Goal: Find specific page/section: Find specific page/section

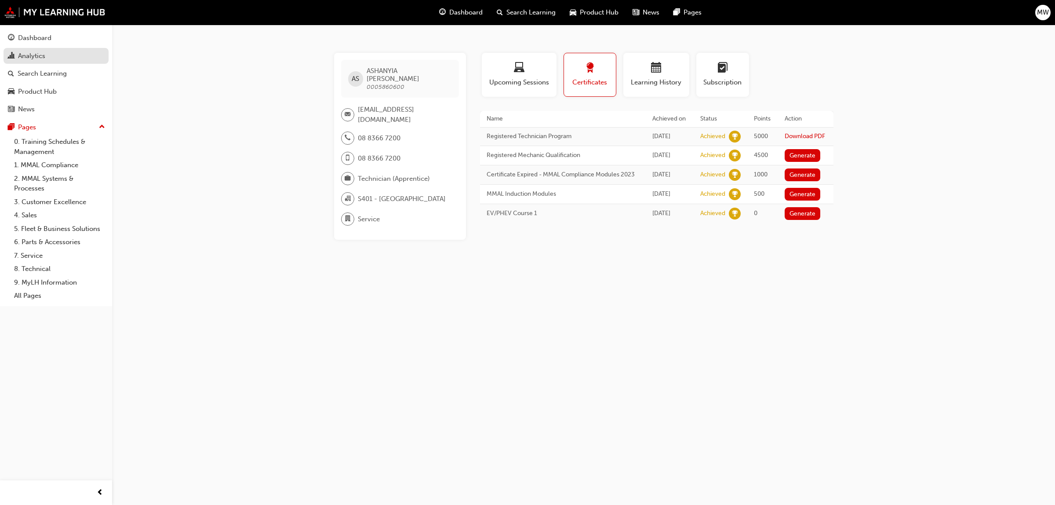
click at [33, 57] on div "Analytics" at bounding box center [31, 56] width 27 height 10
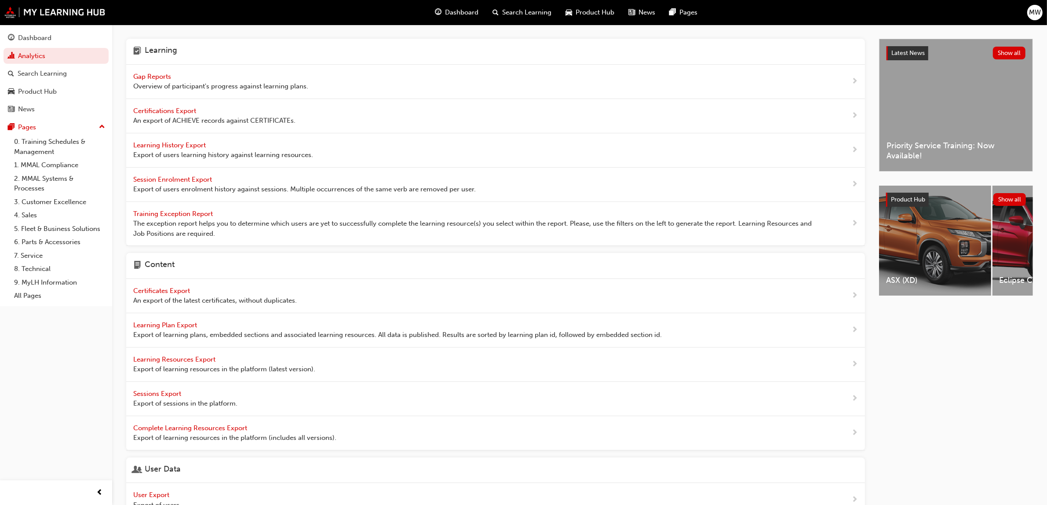
click at [164, 74] on span "Gap Reports" at bounding box center [153, 77] width 40 height 8
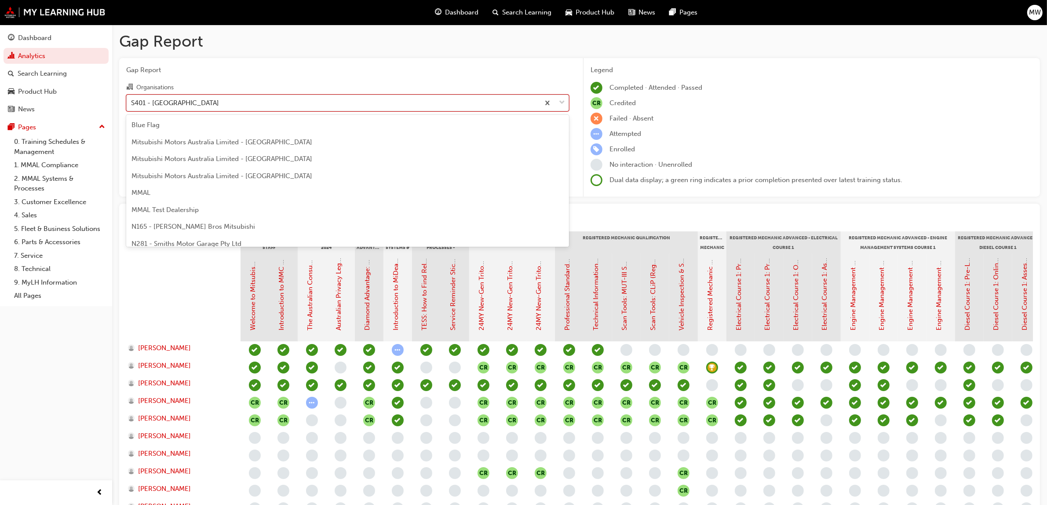
click at [558, 104] on div at bounding box center [553, 103] width 29 height 16
click at [132, 104] on input "Organisations option S401 - [GEOGRAPHIC_DATA] Mitsubishi focused, 108 of 202. 2…" at bounding box center [131, 101] width 1 height 7
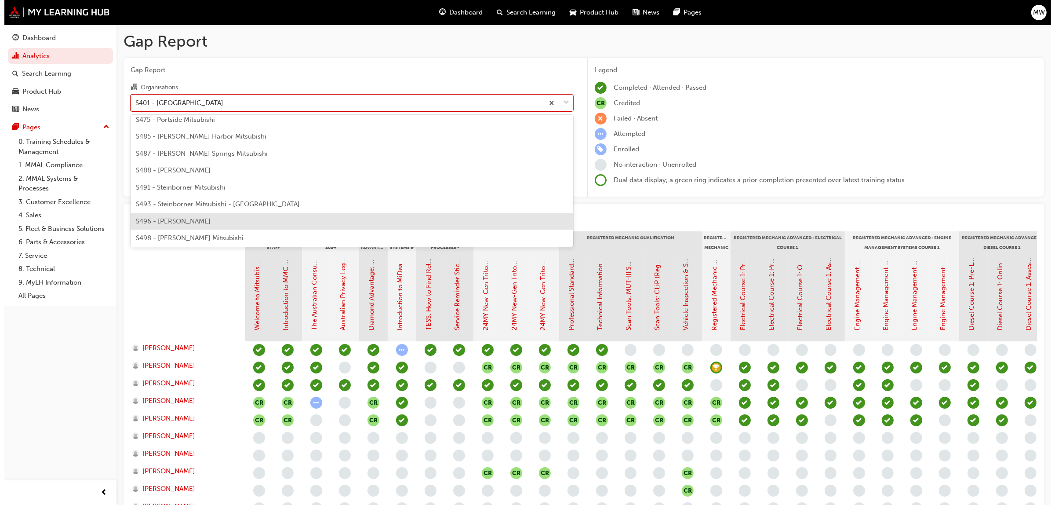
scroll to position [2031, 0]
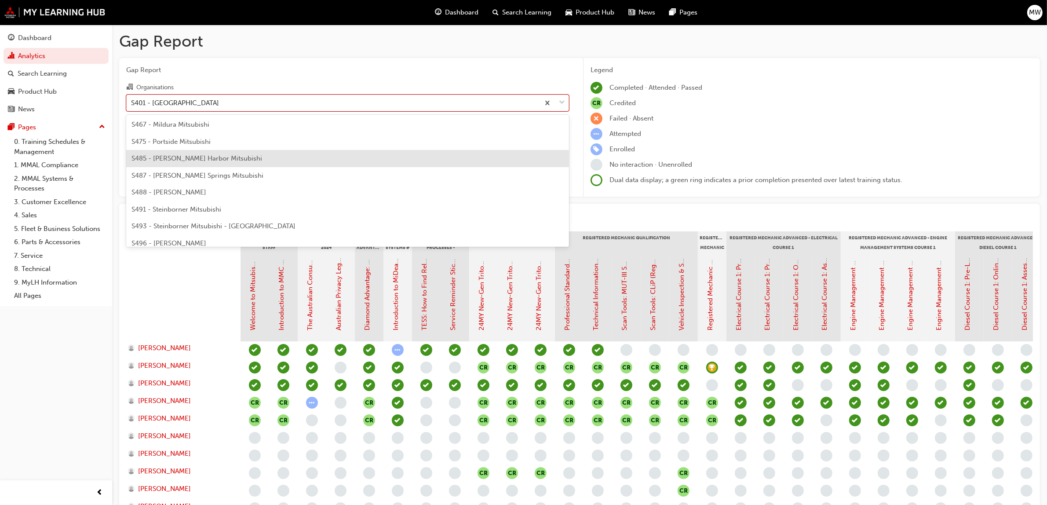
click at [266, 159] on div "S485 - [PERSON_NAME] Harbor Mitsubishi" at bounding box center [347, 158] width 443 height 17
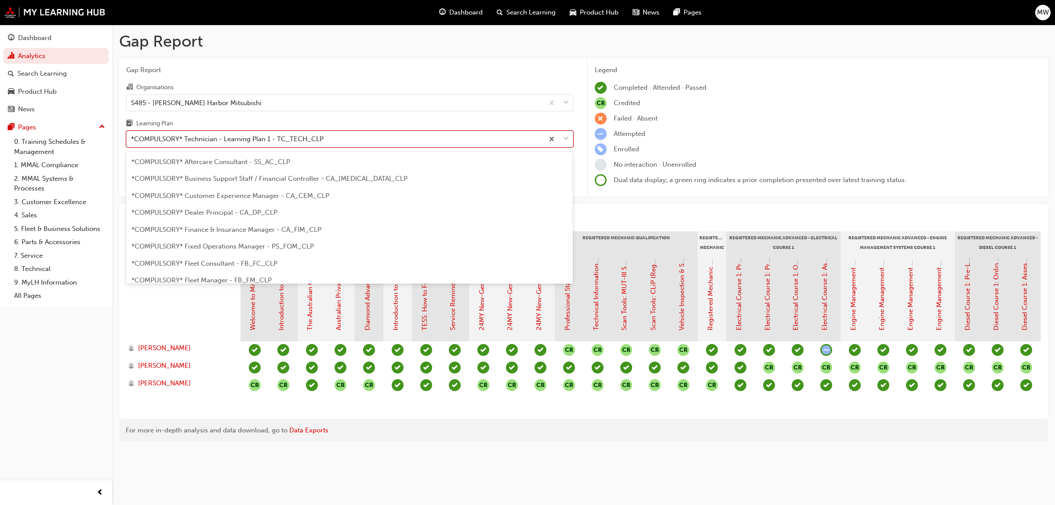
click at [568, 135] on span "down-icon" at bounding box center [566, 138] width 6 height 11
click at [132, 135] on input "Learning Plan option *COMPULSORY* Technician - Learning Plan 1 - TC_TECH_CLP fo…" at bounding box center [131, 138] width 1 height 7
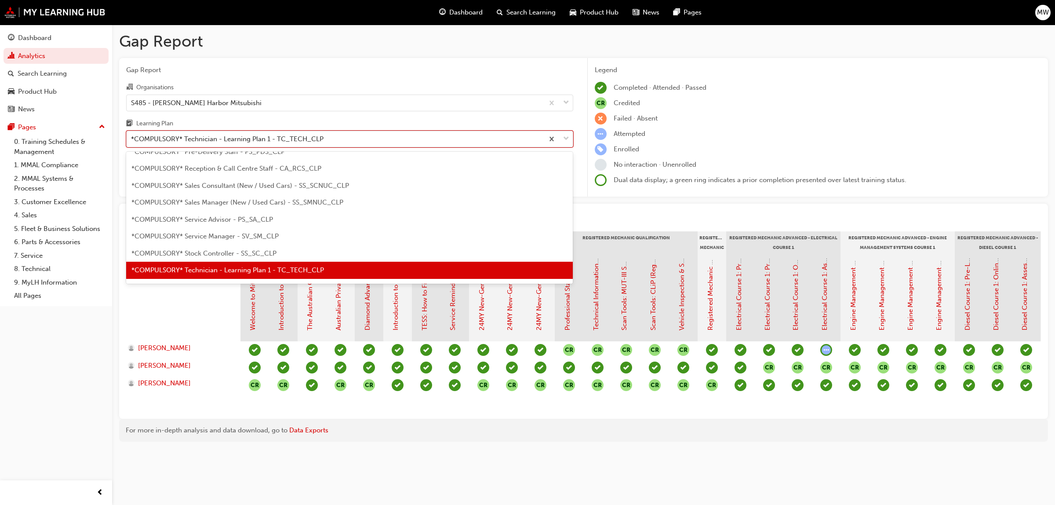
click at [568, 135] on span "down-icon" at bounding box center [566, 138] width 6 height 11
click at [132, 135] on input "Learning Plan option *COMPULSORY* Technician - Learning Plan 1 - TC_TECH_CLP fo…" at bounding box center [131, 138] width 1 height 7
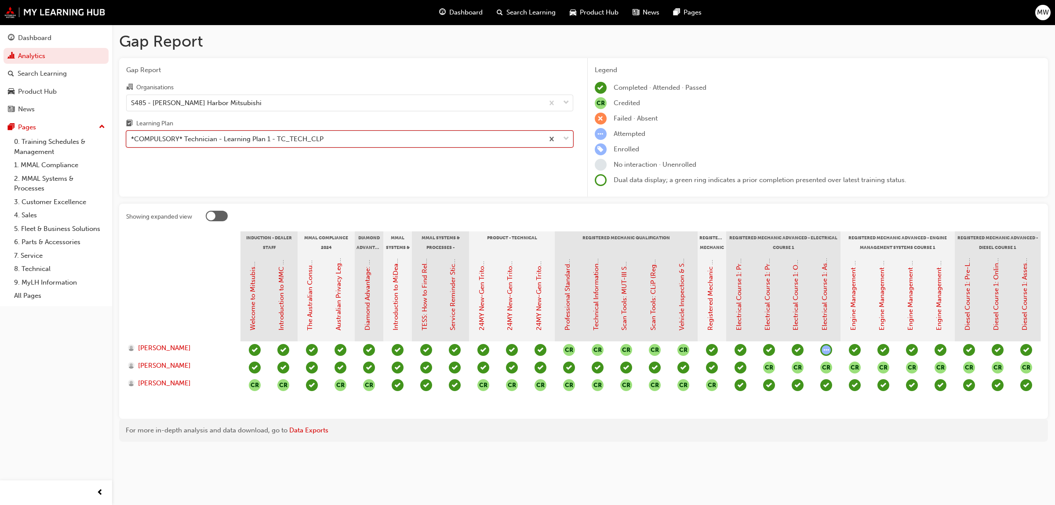
click at [568, 135] on span "down-icon" at bounding box center [566, 138] width 6 height 11
click at [132, 135] on input "Learning Plan 0 results available. Select is focused ,type to refine list, pres…" at bounding box center [131, 138] width 1 height 7
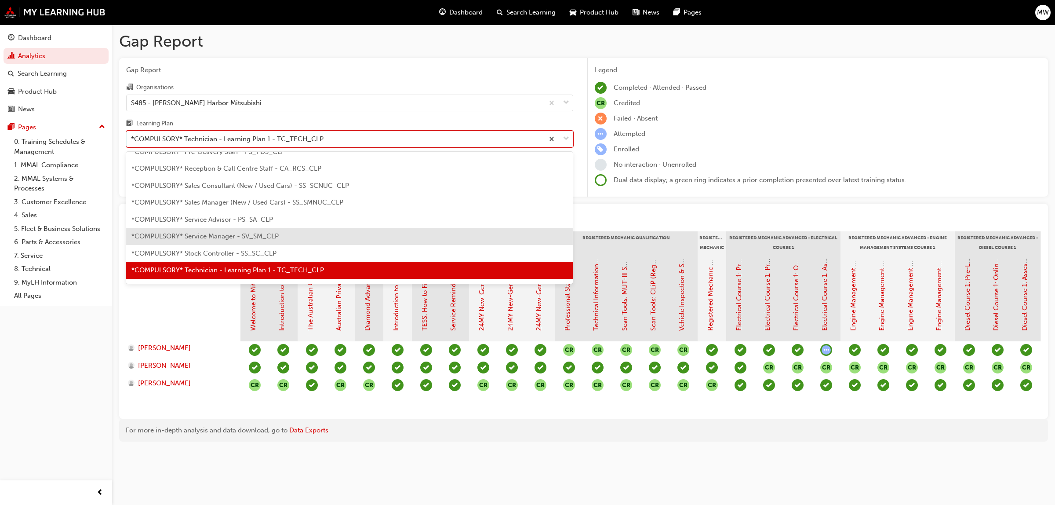
click at [251, 229] on div "*COMPULSORY* Service Manager - SV_SM_CLP" at bounding box center [349, 236] width 447 height 17
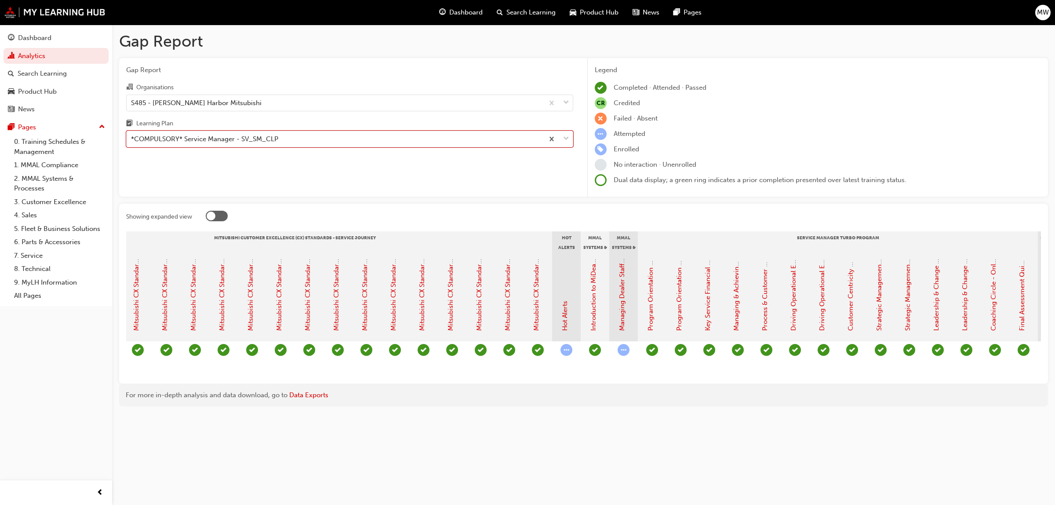
scroll to position [0, 456]
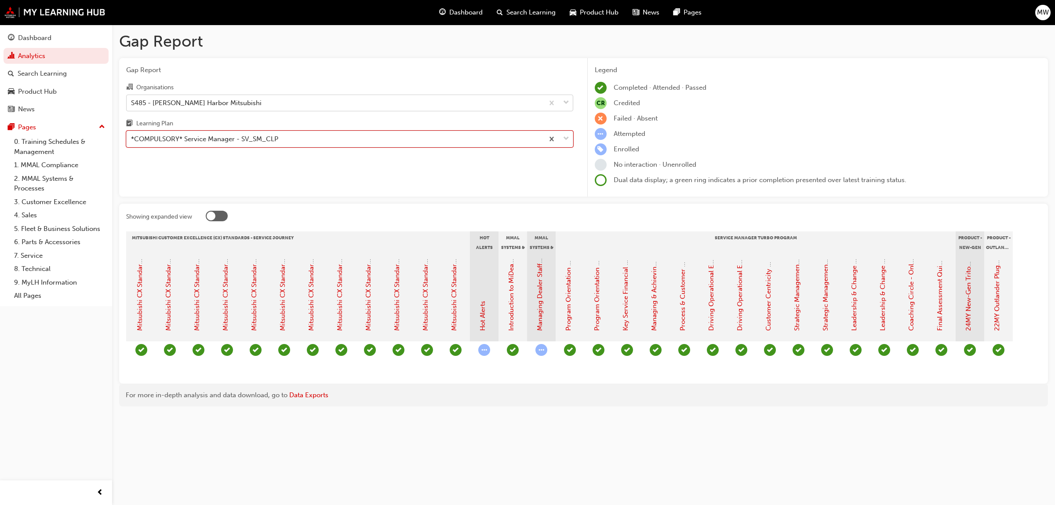
click at [562, 102] on div at bounding box center [558, 103] width 29 height 16
click at [132, 102] on input "Organisations S485 - [PERSON_NAME] Harbor Mitsubishi" at bounding box center [131, 101] width 1 height 7
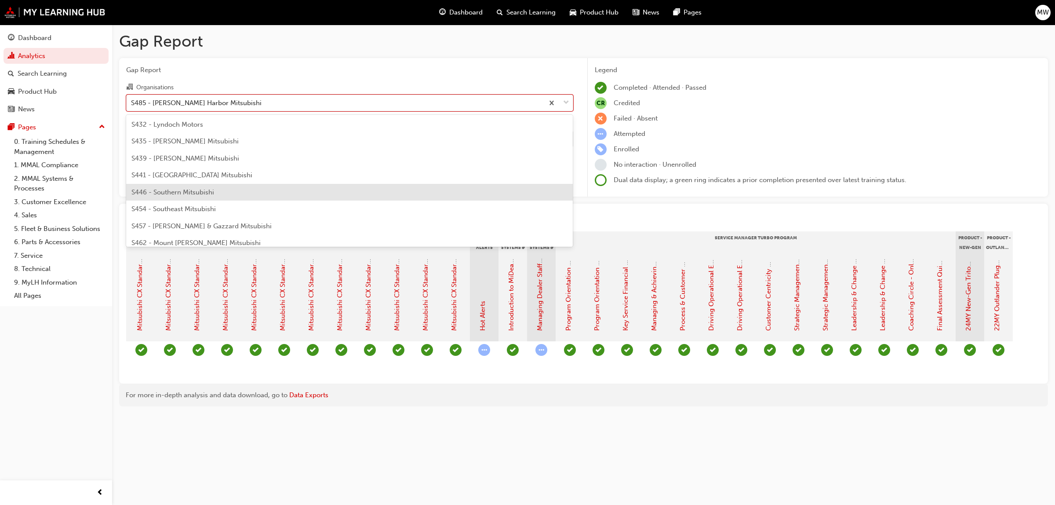
scroll to position [1867, 0]
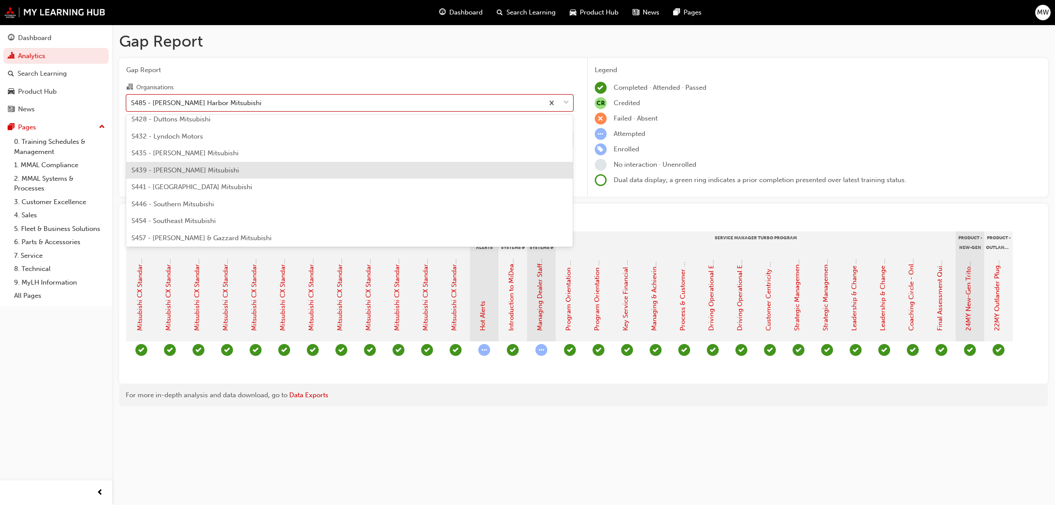
click at [190, 167] on span "S439 - [PERSON_NAME] Mitsubishi" at bounding box center [185, 170] width 108 height 8
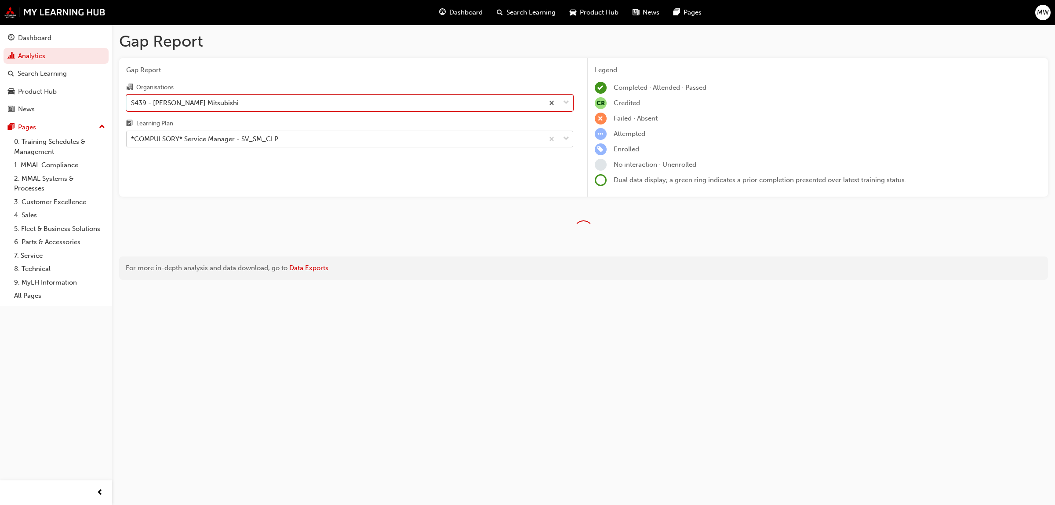
click at [563, 135] on span "down-icon" at bounding box center [566, 138] width 6 height 11
click at [132, 135] on input "Learning Plan *COMPULSORY* Service Manager - SV_SM_CLP" at bounding box center [131, 138] width 1 height 7
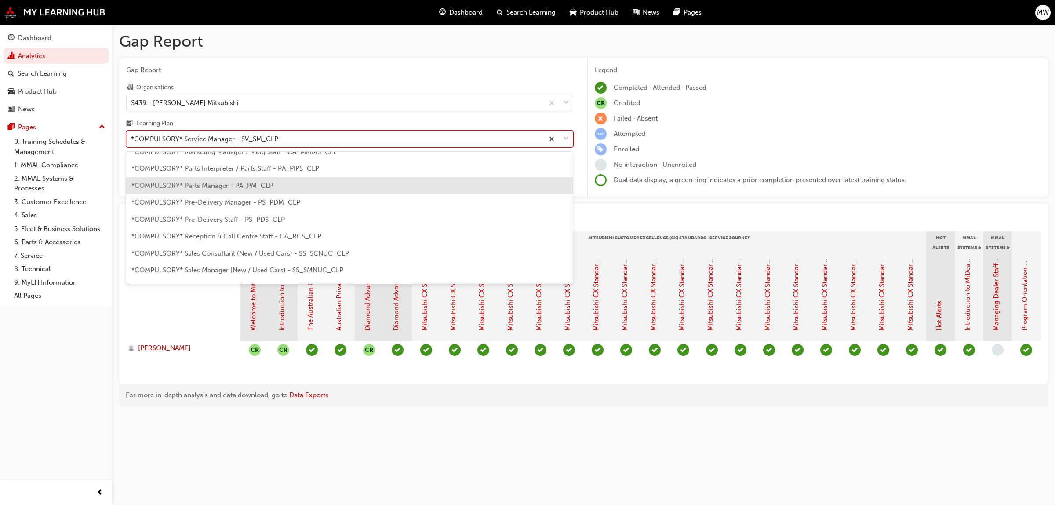
scroll to position [170, 0]
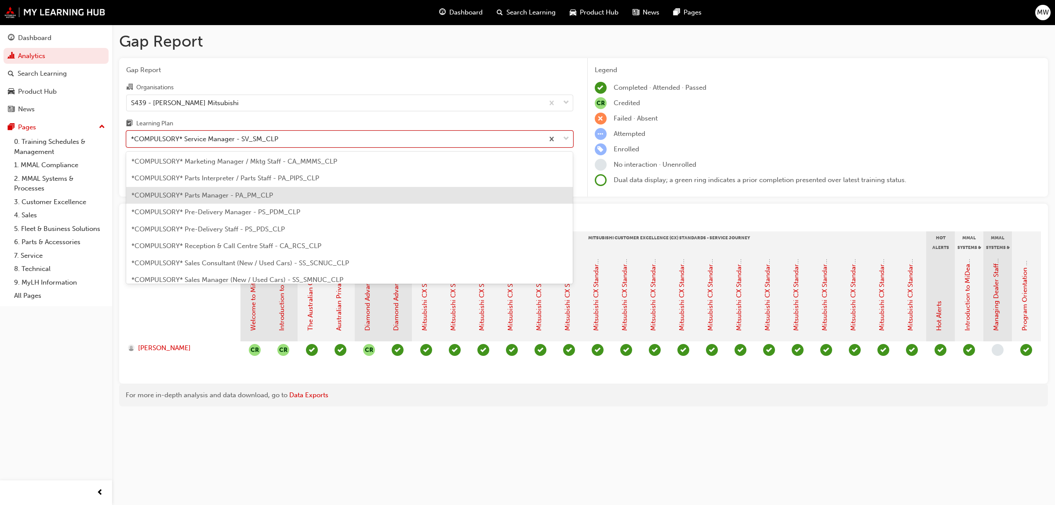
click at [249, 196] on span "*COMPULSORY* Parts Manager - PA_PM_CLP" at bounding box center [202, 195] width 142 height 8
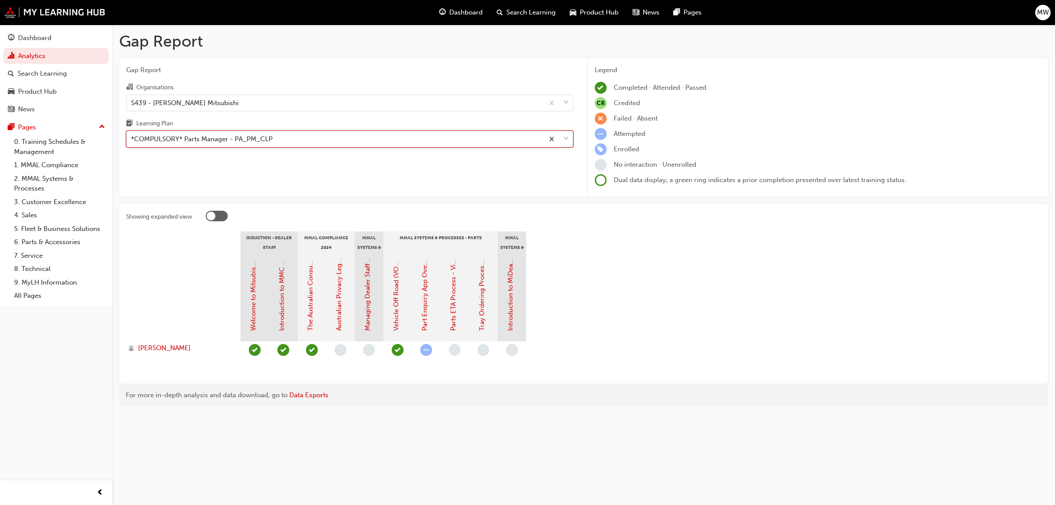
click at [567, 139] on span "down-icon" at bounding box center [566, 138] width 6 height 11
click at [132, 139] on input "Learning Plan option *COMPULSORY* Parts Manager - PA_PM_CLP, selected. 0 result…" at bounding box center [131, 138] width 1 height 7
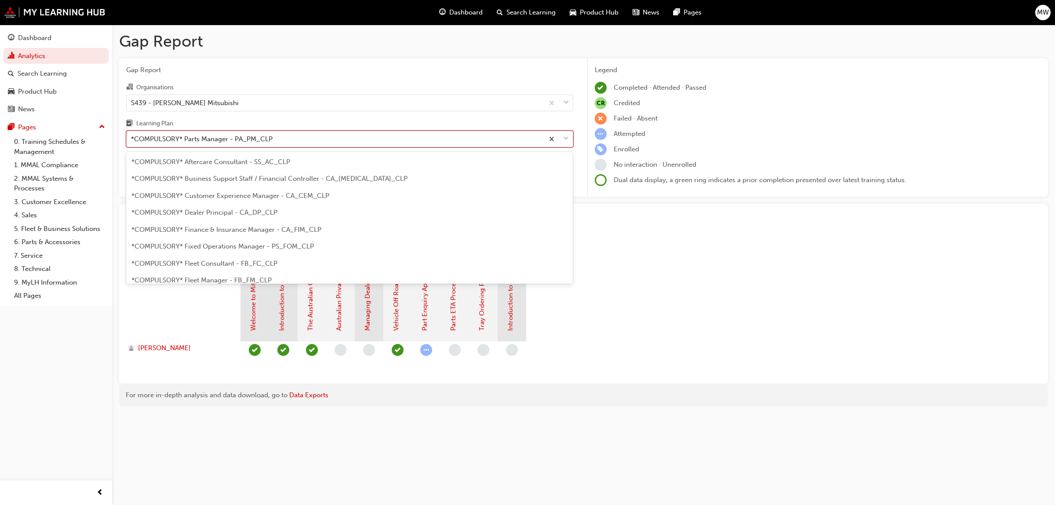
scroll to position [95, 0]
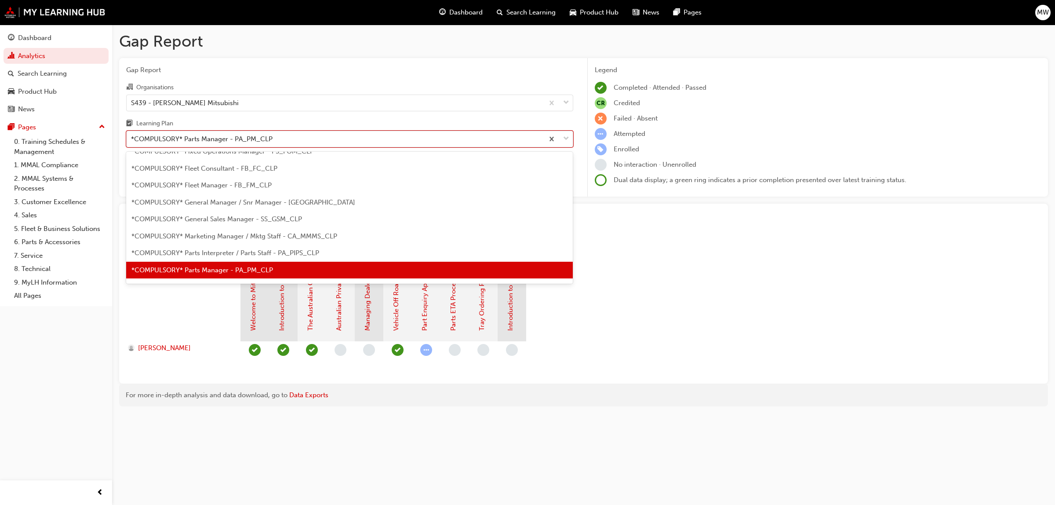
click at [567, 139] on span "down-icon" at bounding box center [566, 138] width 6 height 11
click at [132, 139] on input "Learning Plan option *COMPULSORY* Parts Manager - PA_PM_CLP, selected. option *…" at bounding box center [131, 138] width 1 height 7
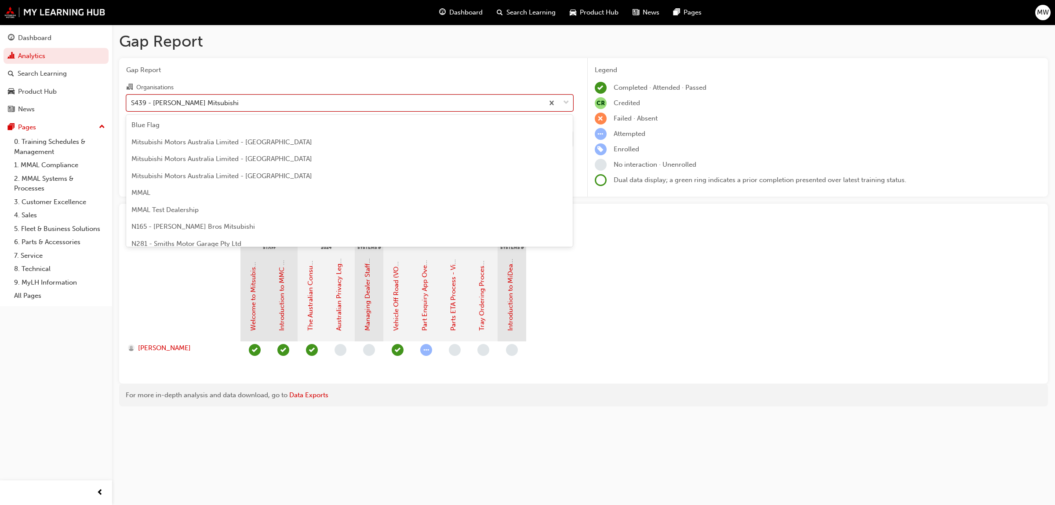
click at [567, 102] on span "down-icon" at bounding box center [566, 102] width 6 height 11
click at [132, 102] on input "Organisations option S439 - [PERSON_NAME] Mitsubishi, selected. option S439 - […" at bounding box center [131, 101] width 1 height 7
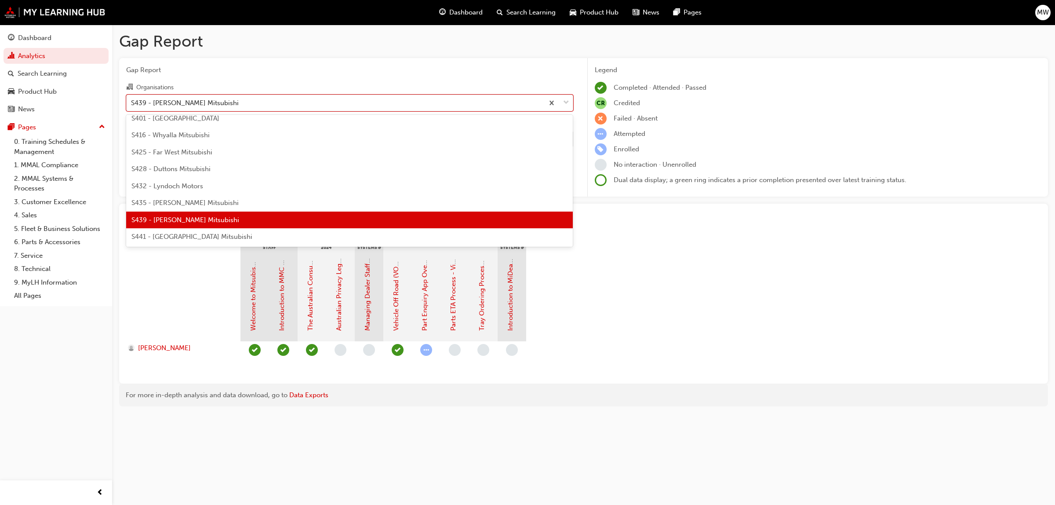
scroll to position [1825, 0]
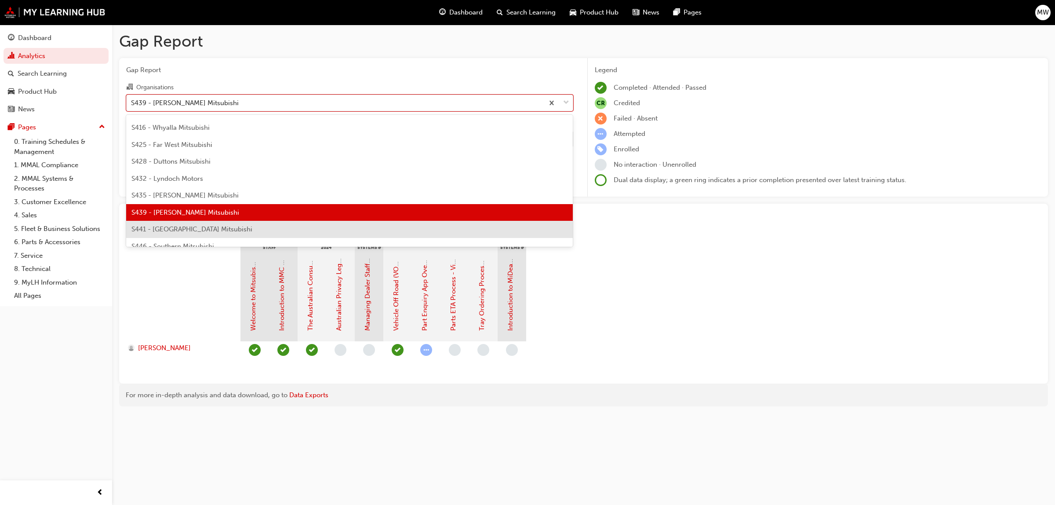
click at [275, 222] on div "S441 - [GEOGRAPHIC_DATA] Mitsubishi" at bounding box center [349, 229] width 447 height 17
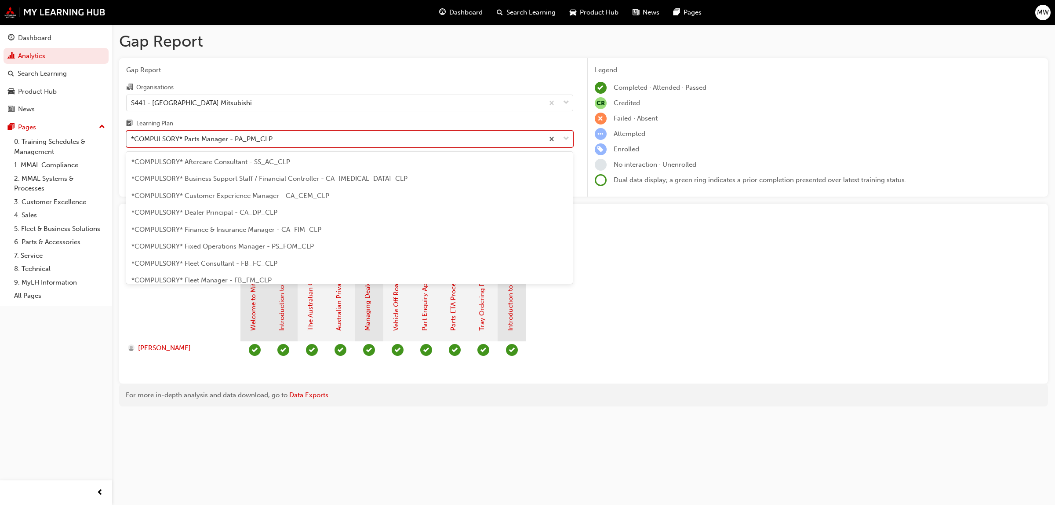
click at [565, 137] on span "down-icon" at bounding box center [566, 138] width 6 height 11
click at [132, 137] on input "Learning Plan option *COMPULSORY* Parts Manager - PA_PM_CLP, selected. option *…" at bounding box center [131, 138] width 1 height 7
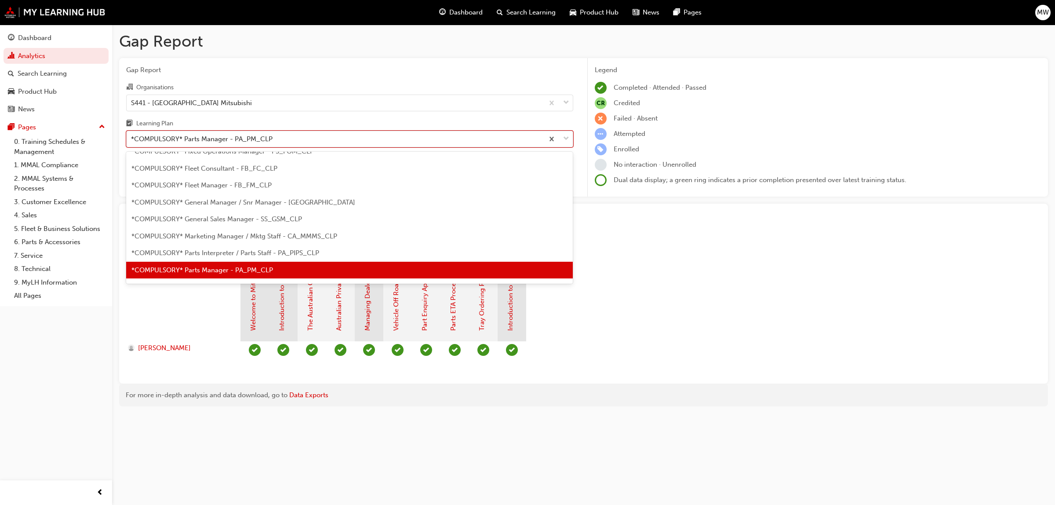
click at [565, 137] on span "down-icon" at bounding box center [566, 138] width 6 height 11
click at [132, 137] on input "Learning Plan option *COMPULSORY* Parts Manager - PA_PM_CLP, selected. option *…" at bounding box center [131, 138] width 1 height 7
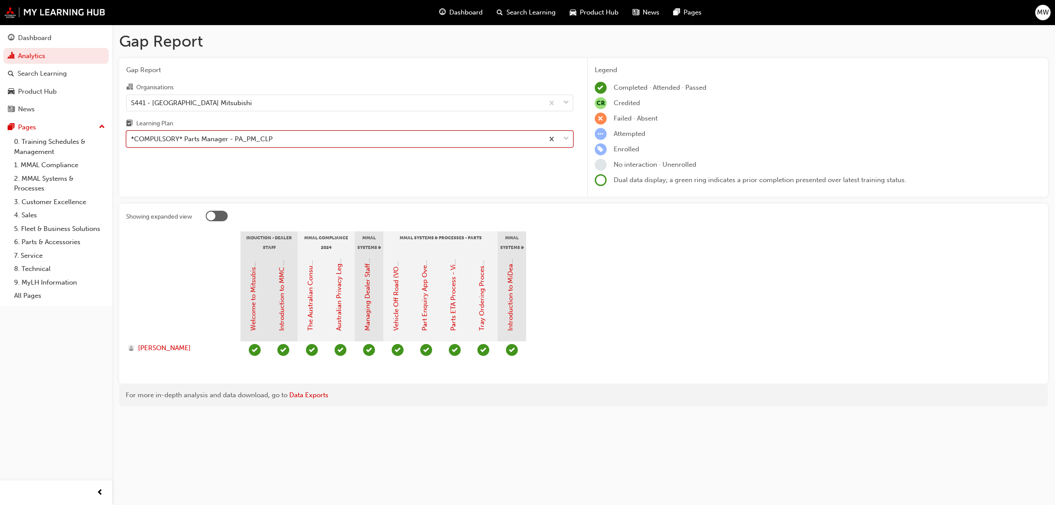
click at [565, 137] on span "down-icon" at bounding box center [566, 138] width 6 height 11
click at [132, 137] on input "Learning Plan option *COMPULSORY* Parts Manager - PA_PM_CLP, selected. 0 result…" at bounding box center [131, 138] width 1 height 7
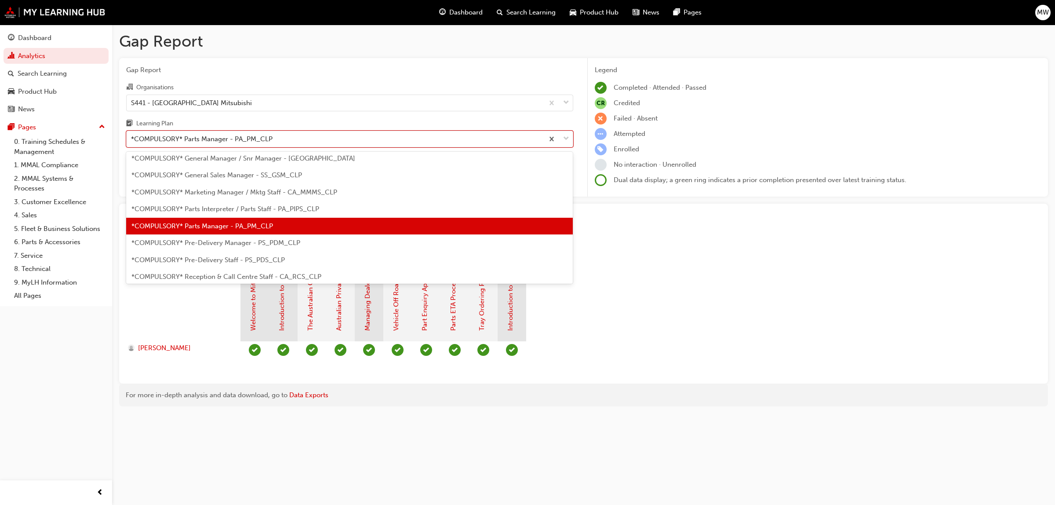
scroll to position [161, 0]
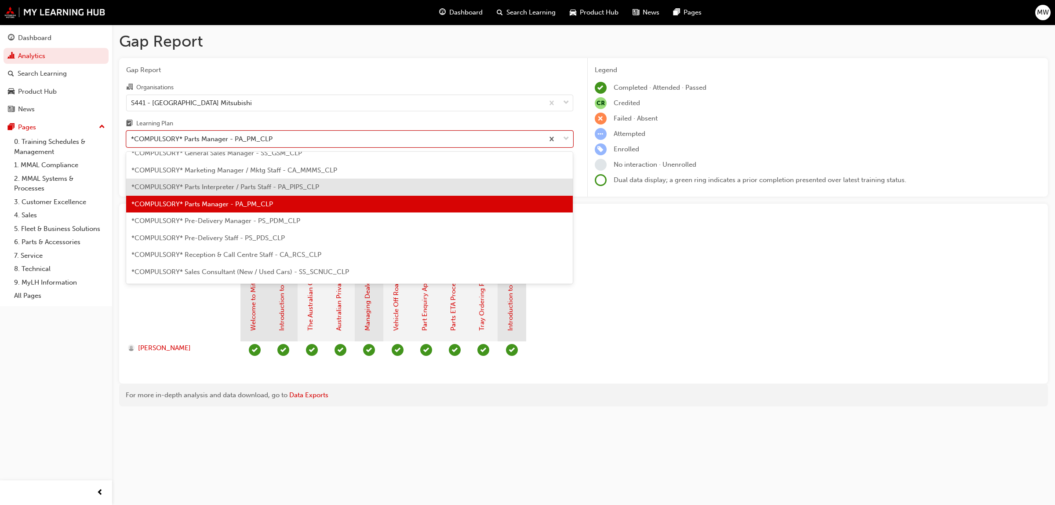
click at [286, 187] on span "*COMPULSORY* Parts Interpreter / Parts Staff - PA_PIPS_CLP" at bounding box center [225, 187] width 188 height 8
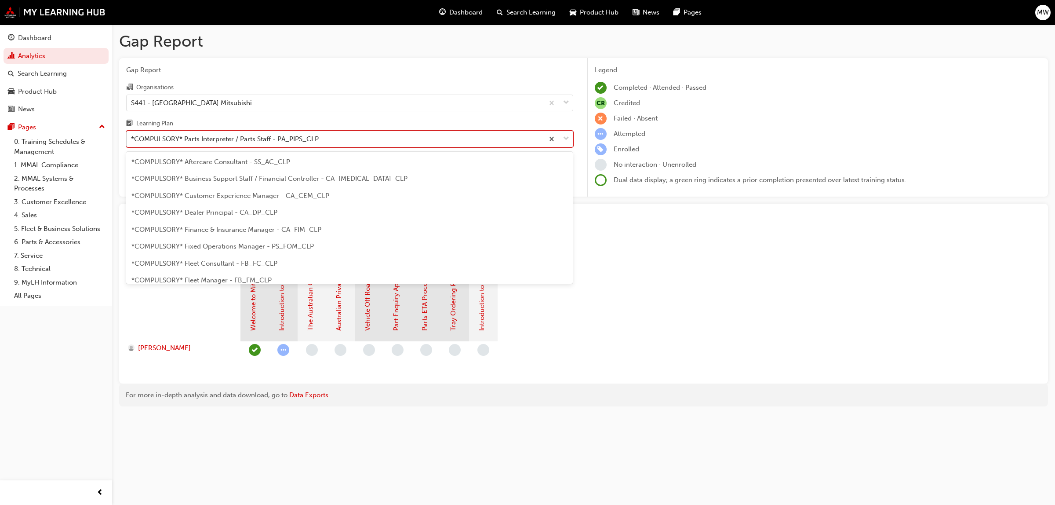
click at [564, 135] on span "down-icon" at bounding box center [566, 138] width 6 height 11
click at [132, 135] on input "Learning Plan option *COMPULSORY* Parts Interpreter / Parts Staff - PA_PIPS_CLP…" at bounding box center [131, 138] width 1 height 7
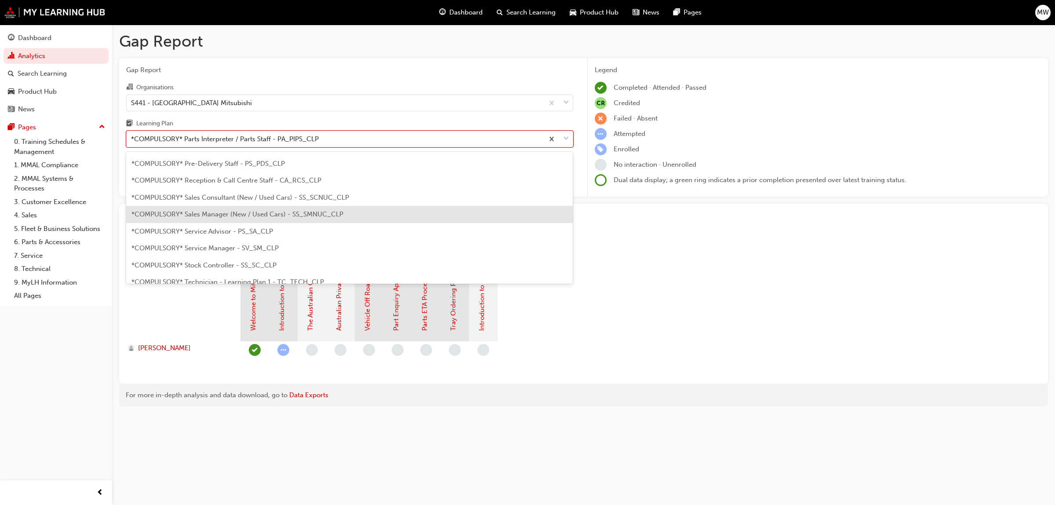
scroll to position [254, 0]
click at [237, 210] on span "*COMPULSORY* Service Advisor - PS_SA_CLP" at bounding box center [202, 213] width 142 height 8
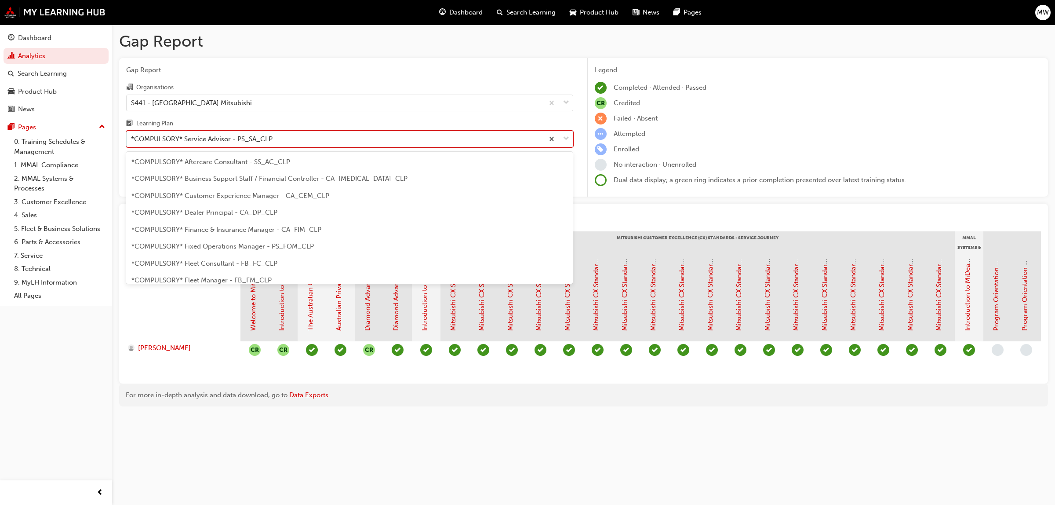
click at [565, 135] on span "down-icon" at bounding box center [566, 138] width 6 height 11
click at [132, 135] on input "Learning Plan option *COMPULSORY* Service Advisor - PS_SA_CLP, selected. option…" at bounding box center [131, 138] width 1 height 7
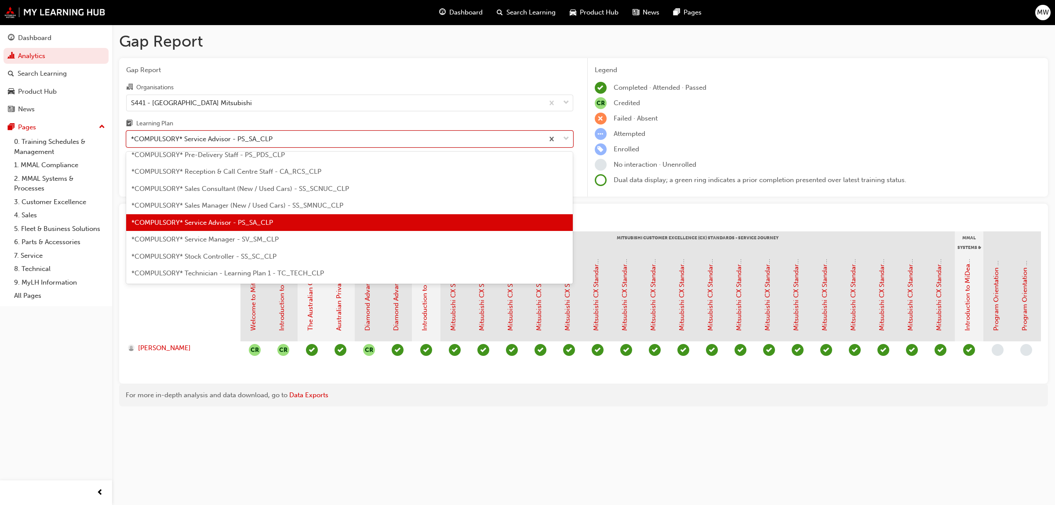
scroll to position [262, 0]
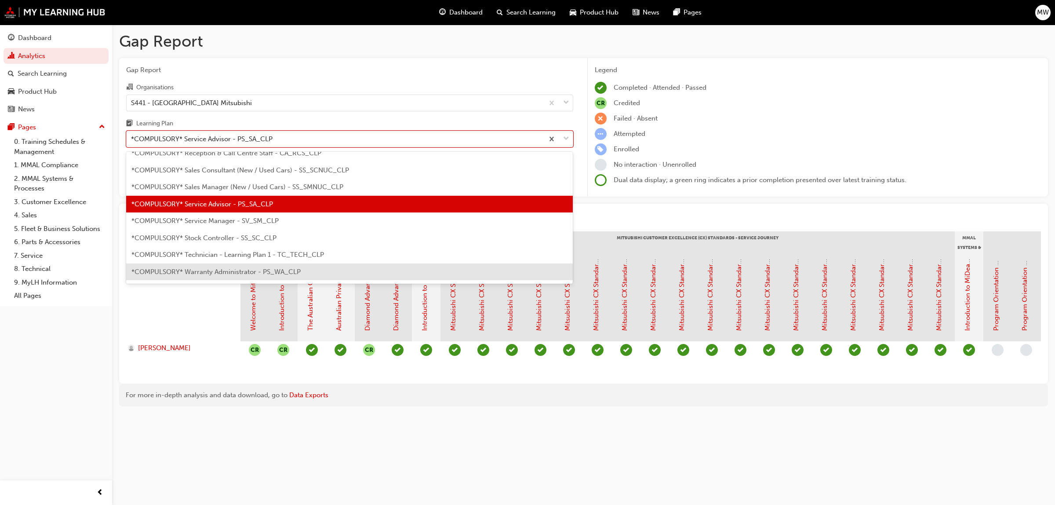
click at [237, 266] on div "*COMPULSORY* Warranty Administrator - PS_WA_CLP" at bounding box center [349, 271] width 447 height 17
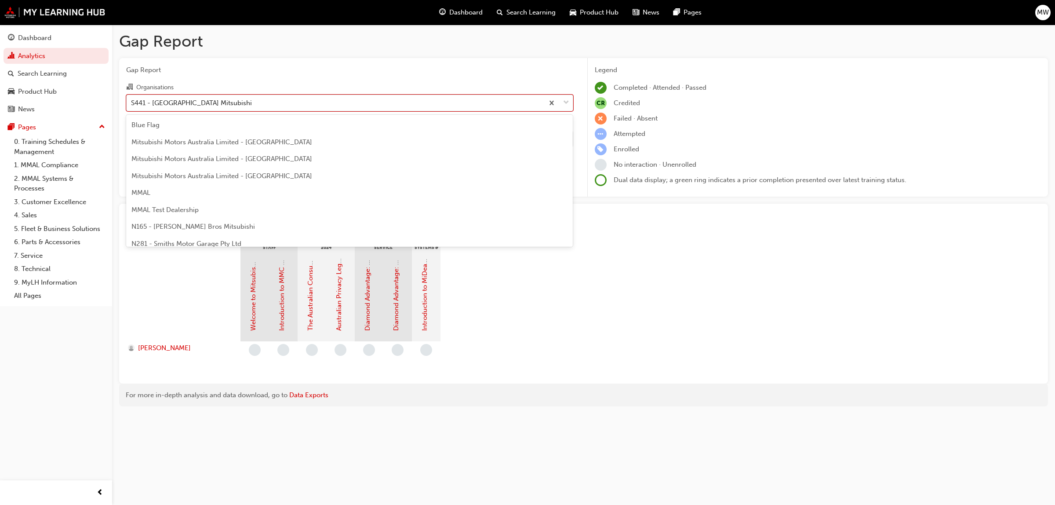
click at [566, 102] on span "down-icon" at bounding box center [566, 102] width 6 height 11
click at [132, 102] on input "Organisations option S441 - [GEOGRAPHIC_DATA] Mitsubishi, selected. option S441…" at bounding box center [131, 101] width 1 height 7
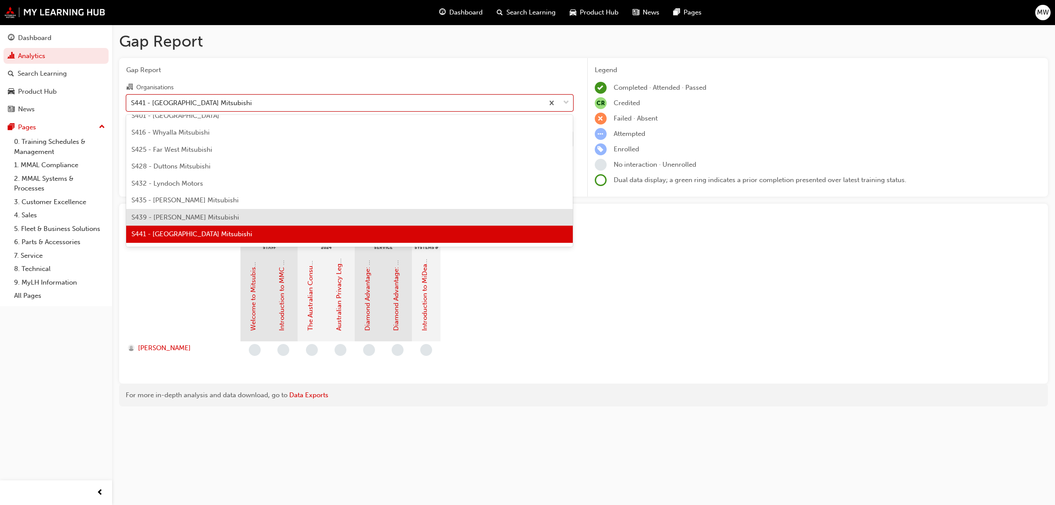
click at [297, 212] on div "S439 - [PERSON_NAME] Mitsubishi" at bounding box center [349, 217] width 447 height 17
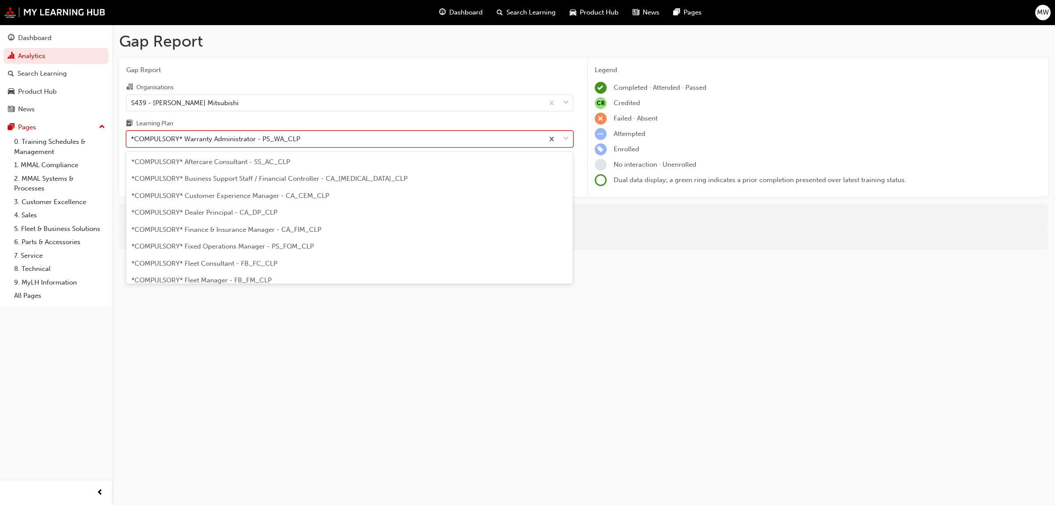
click at [560, 137] on div at bounding box center [558, 139] width 29 height 16
click at [132, 137] on input "Learning Plan option *COMPULSORY* Warranty Administrator - PS_WA_CLP, selected.…" at bounding box center [131, 138] width 1 height 7
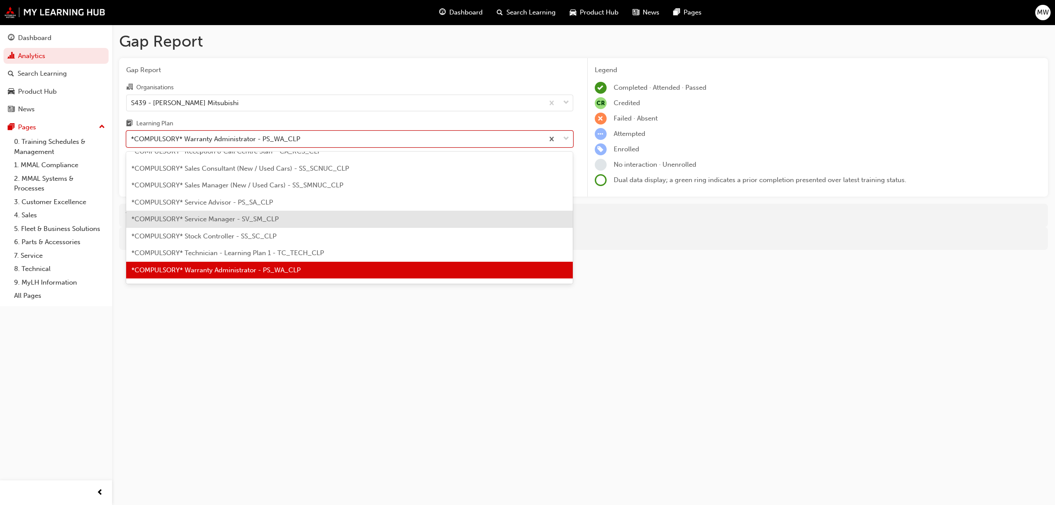
click at [247, 225] on div "*COMPULSORY* Service Manager - SV_SM_CLP" at bounding box center [349, 219] width 447 height 17
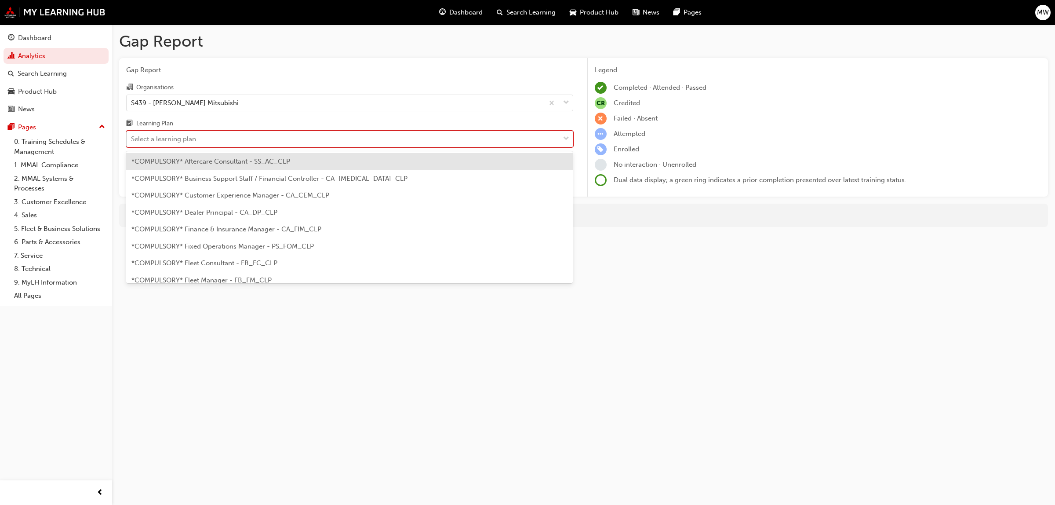
click at [569, 135] on div at bounding box center [566, 139] width 13 height 16
click at [132, 135] on input "Learning Plan option *COMPULSORY* Service Manager - SV_SM_CLP, selected. option…" at bounding box center [131, 138] width 1 height 7
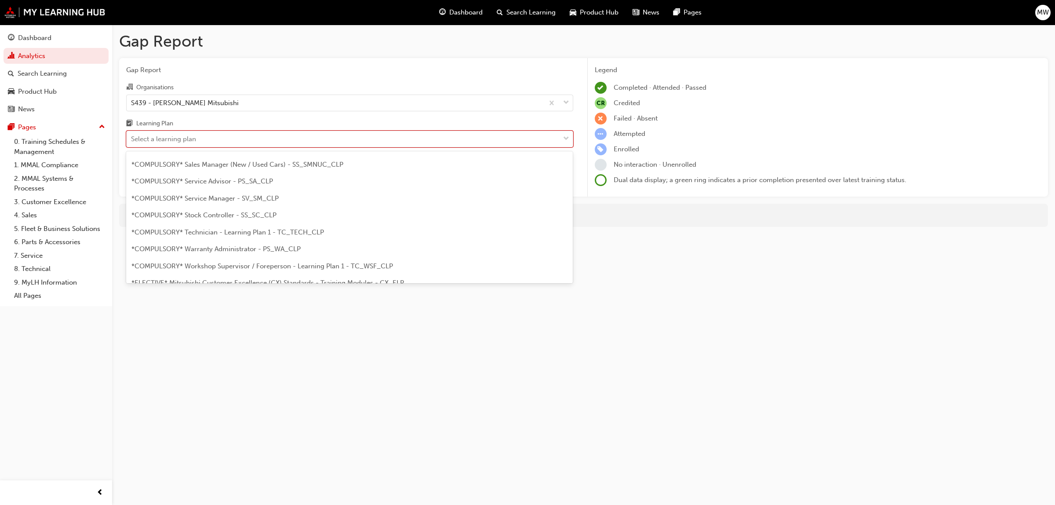
scroll to position [286, 0]
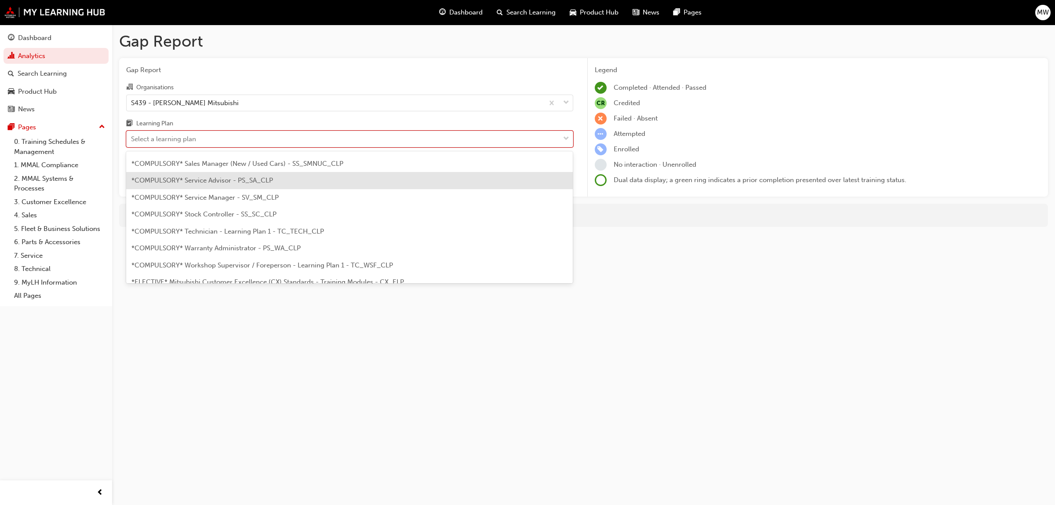
click at [237, 179] on span "*COMPULSORY* Service Advisor - PS_SA_CLP" at bounding box center [202, 180] width 142 height 8
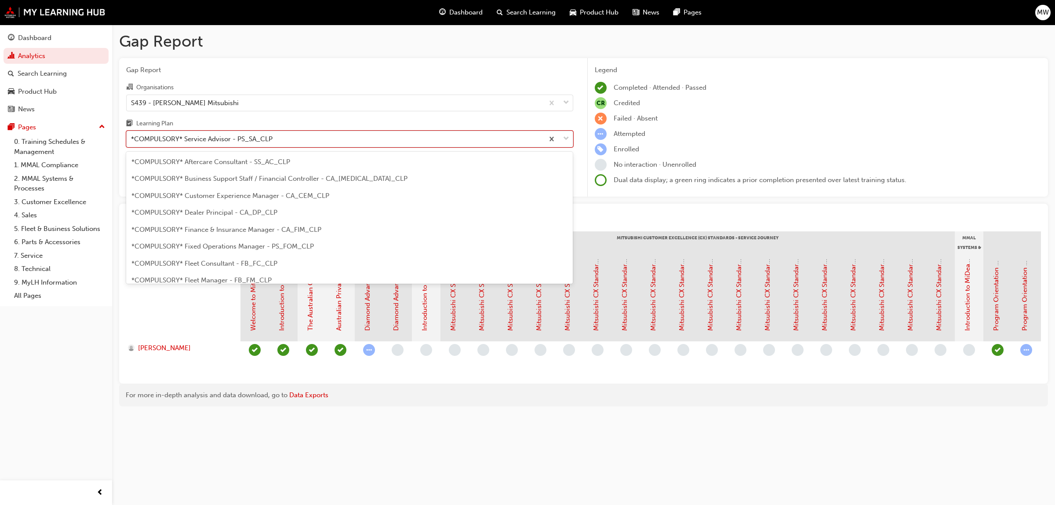
click at [562, 138] on div at bounding box center [558, 139] width 29 height 16
click at [132, 138] on input "Learning Plan option *COMPULSORY* Service Advisor - PS_SA_CLP, selected. option…" at bounding box center [131, 138] width 1 height 7
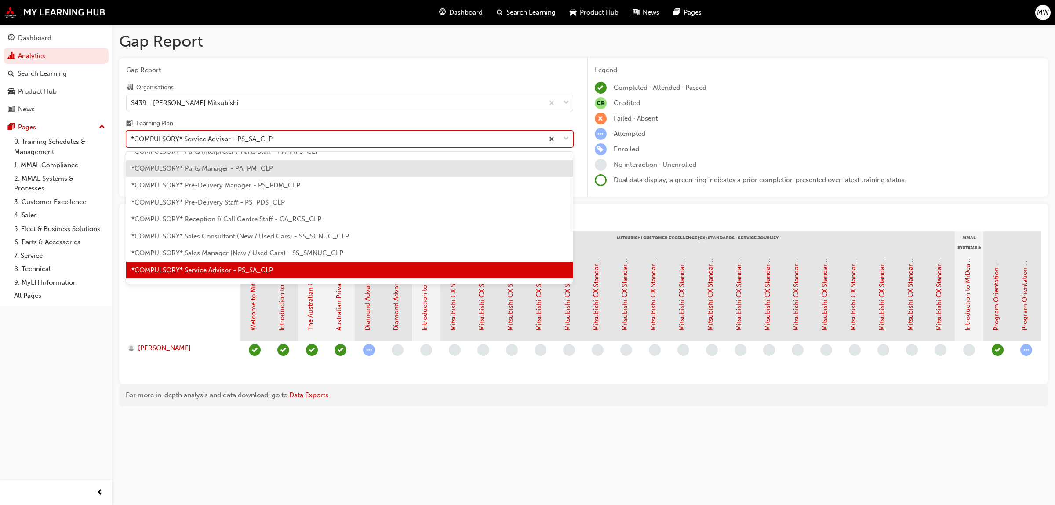
click at [237, 166] on span "*COMPULSORY* Parts Manager - PA_PM_CLP" at bounding box center [202, 168] width 142 height 8
